Goal: Task Accomplishment & Management: Use online tool/utility

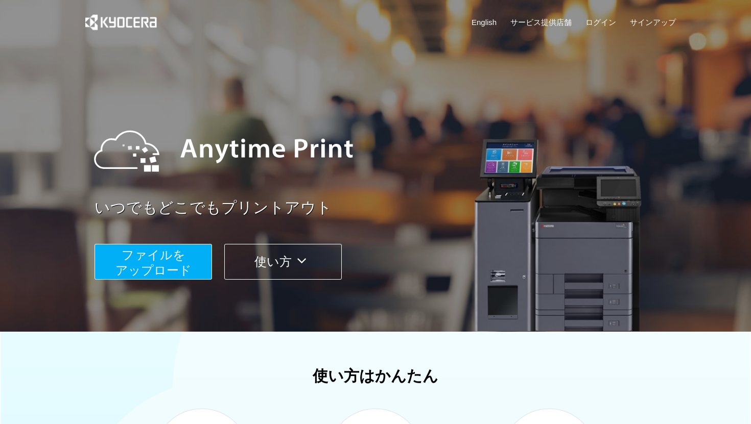
click at [184, 263] on button "ファイルを ​​アップロード" at bounding box center [152, 262] width 117 height 36
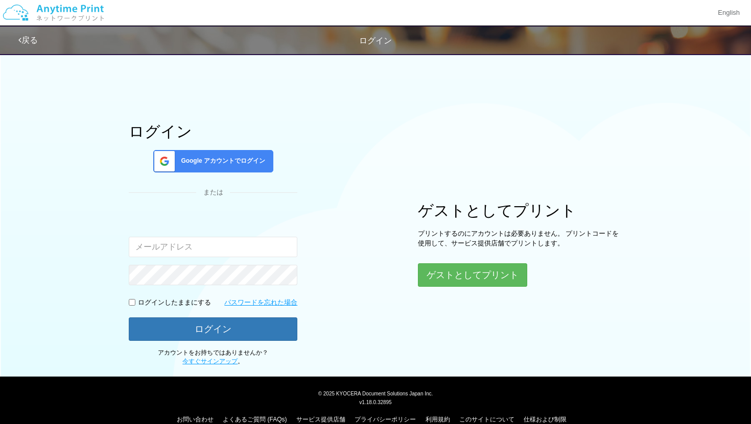
click at [194, 161] on span "Google アカウントでログイン" at bounding box center [221, 161] width 88 height 9
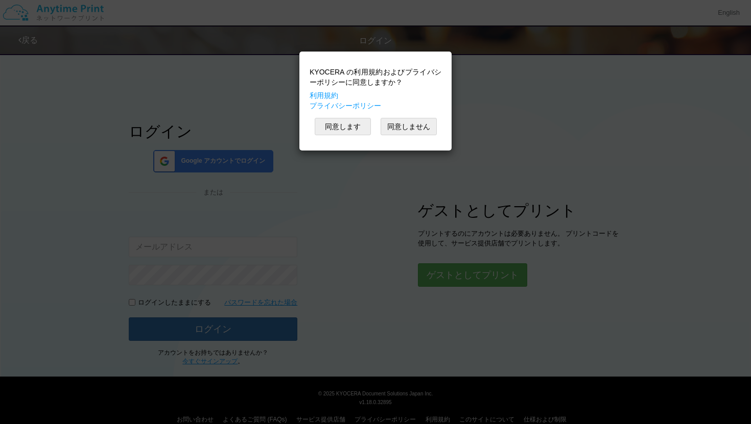
click at [274, 122] on div "KYOCERA の利用規約およびプライバシーポリシーに同意しますか？ 利用規約 プライバシーポリシー 同意します 同意しません" at bounding box center [375, 212] width 751 height 424
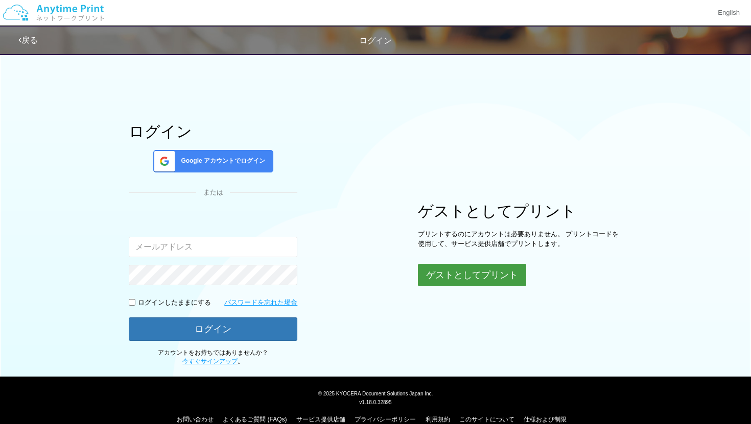
click at [448, 273] on button "ゲストとしてプリント" at bounding box center [472, 275] width 108 height 22
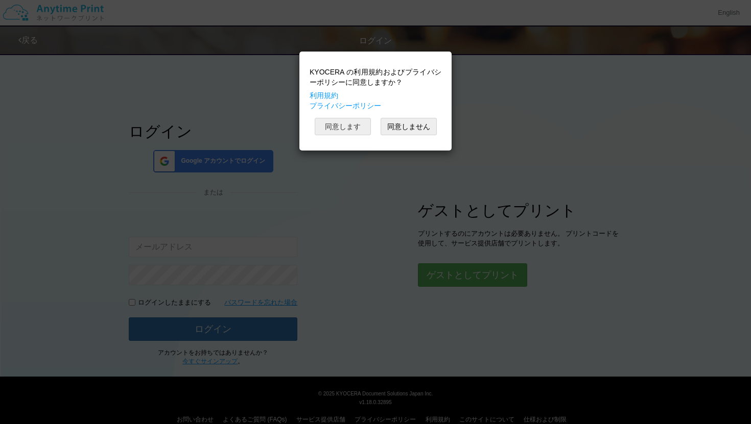
click at [347, 126] on button "同意します" at bounding box center [343, 126] width 56 height 17
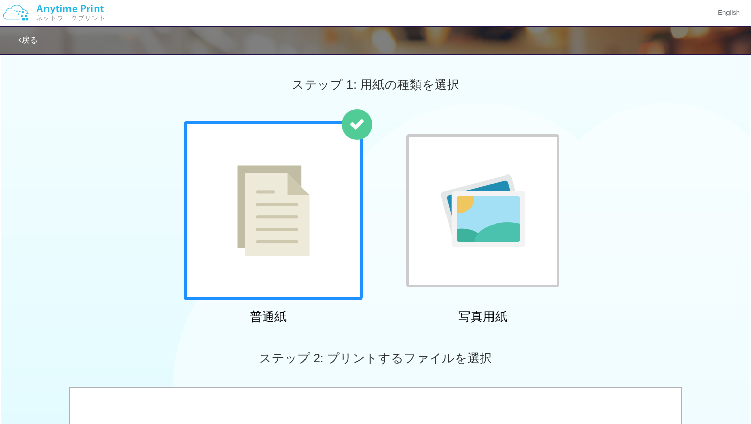
click at [327, 157] on div at bounding box center [273, 211] width 179 height 179
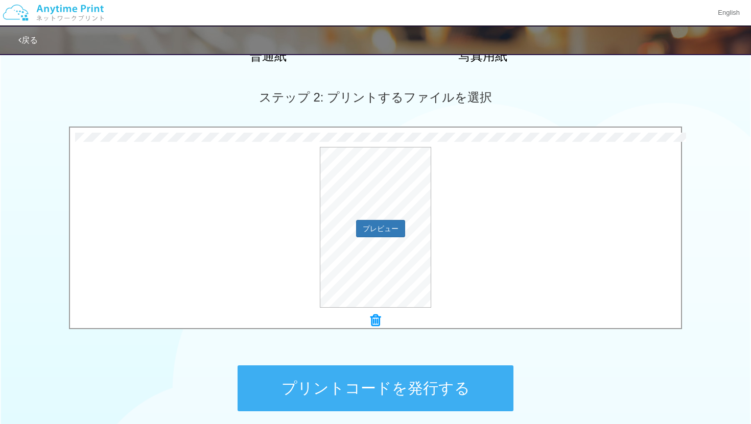
scroll to position [352, 0]
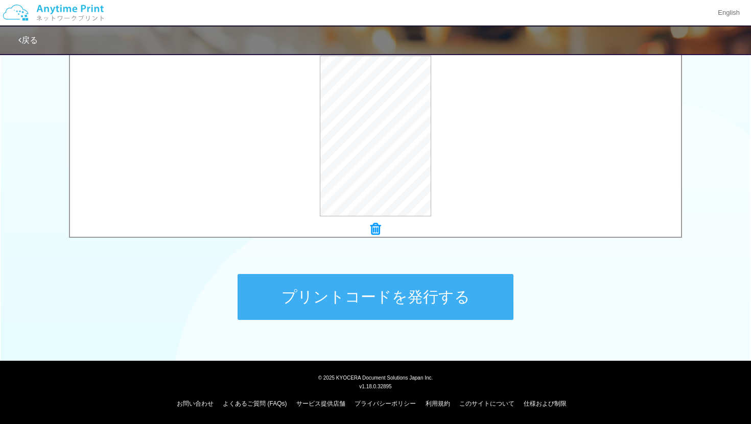
click at [456, 282] on button "プリントコードを発行する" at bounding box center [375, 297] width 276 height 46
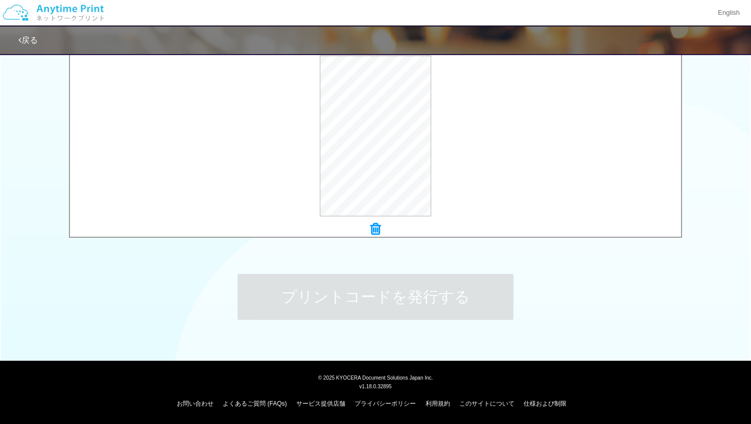
scroll to position [0, 0]
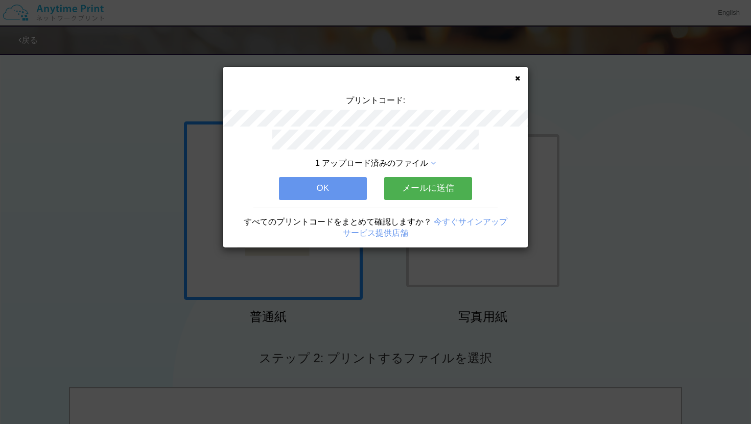
click at [397, 190] on button "メールに送信" at bounding box center [428, 188] width 88 height 22
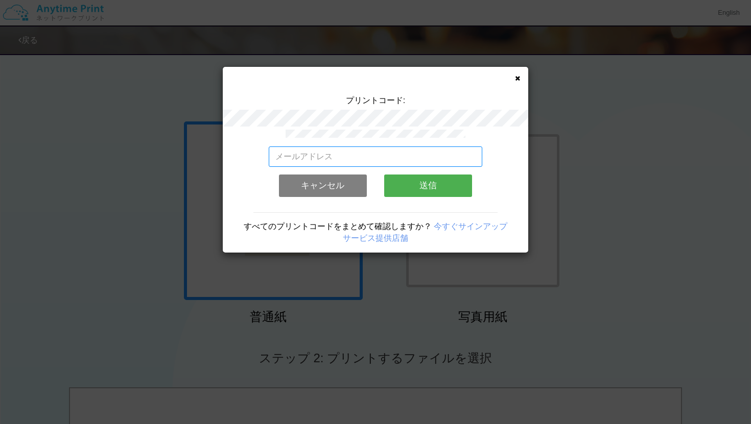
click at [367, 158] on input "email" at bounding box center [376, 157] width 214 height 20
type input "[EMAIL_ADDRESS][DOMAIN_NAME]"
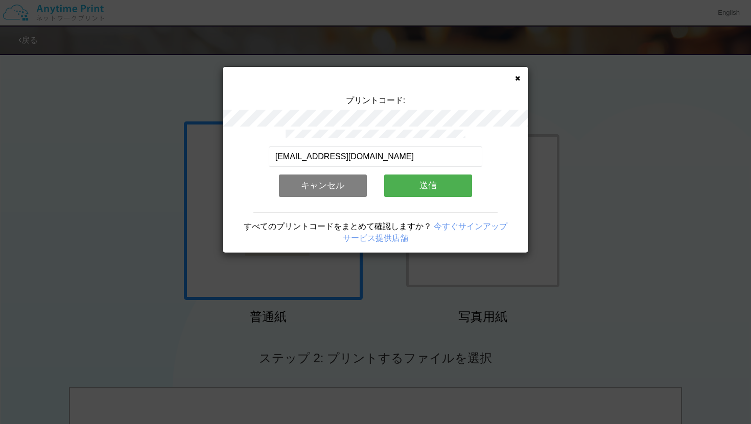
click at [406, 185] on button "送信" at bounding box center [428, 186] width 88 height 22
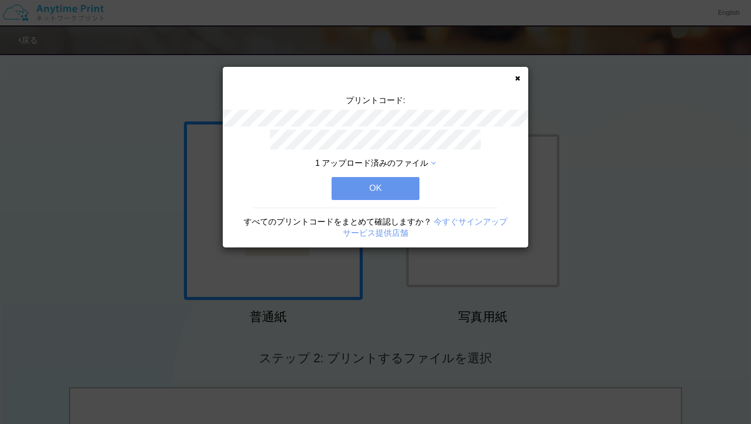
click at [405, 185] on button "OK" at bounding box center [375, 188] width 88 height 22
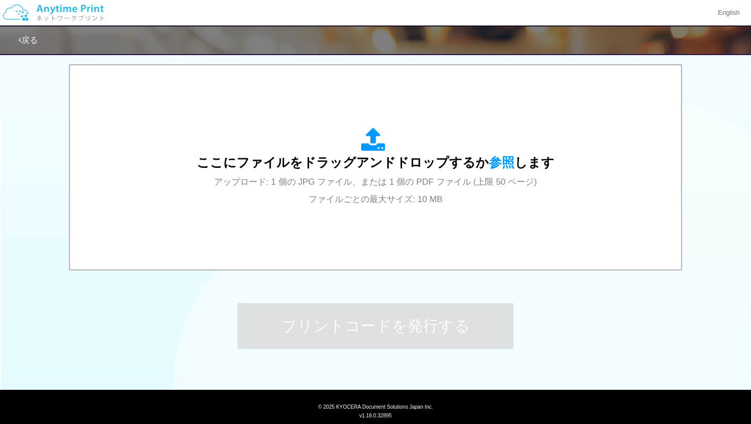
scroll to position [352, 0]
